Goal: Transaction & Acquisition: Purchase product/service

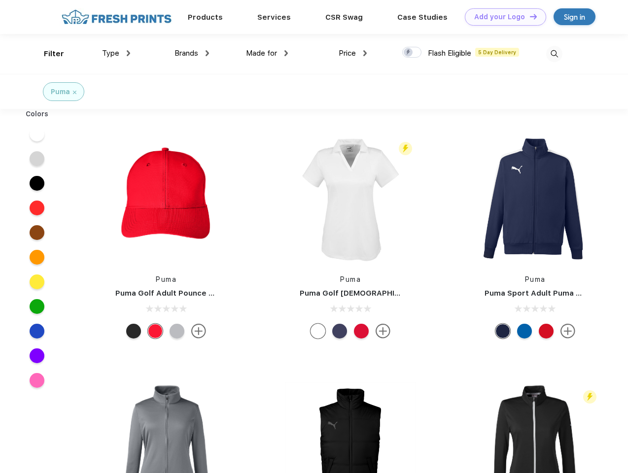
scroll to position [0, 0]
click at [501, 17] on link "Add your Logo Design Tool" at bounding box center [504, 16] width 81 height 17
click at [0, 0] on div "Design Tool" at bounding box center [0, 0] width 0 height 0
click at [529, 16] on link "Add your Logo Design Tool" at bounding box center [504, 16] width 81 height 17
click at [47, 54] on div "Filter" at bounding box center [54, 53] width 20 height 11
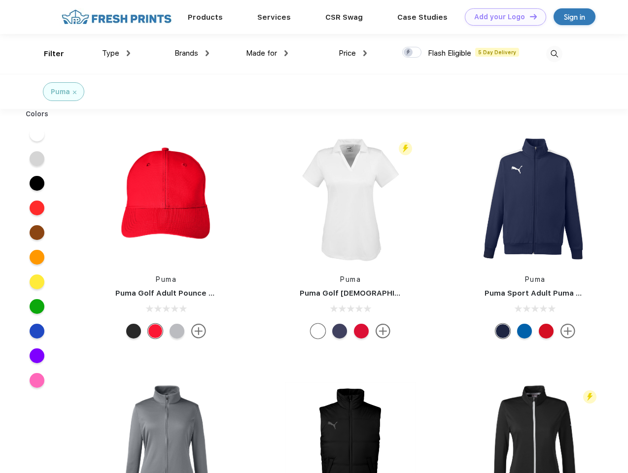
click at [116, 53] on span "Type" at bounding box center [110, 53] width 17 height 9
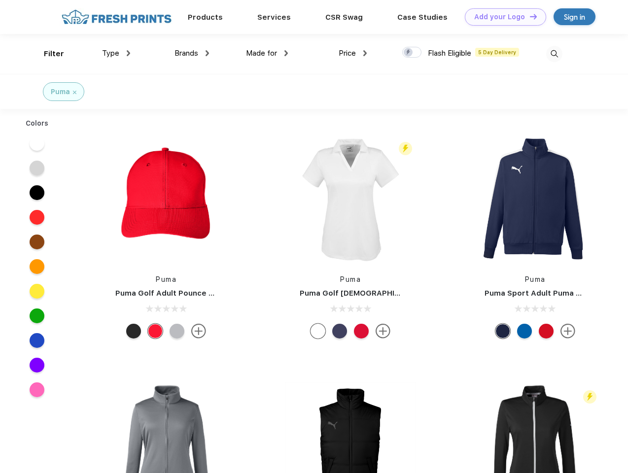
click at [192, 53] on span "Brands" at bounding box center [186, 53] width 24 height 9
click at [267, 53] on span "Made for" at bounding box center [261, 53] width 31 height 9
click at [353, 53] on span "Price" at bounding box center [346, 53] width 17 height 9
click at [412, 53] on div at bounding box center [411, 52] width 19 height 11
click at [408, 53] on input "checkbox" at bounding box center [405, 49] width 6 height 6
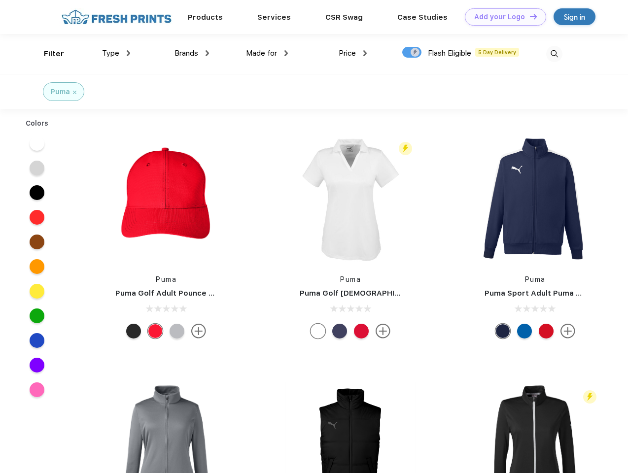
click at [554, 54] on img at bounding box center [554, 54] width 16 height 16
